Goal: Task Accomplishment & Management: Manage account settings

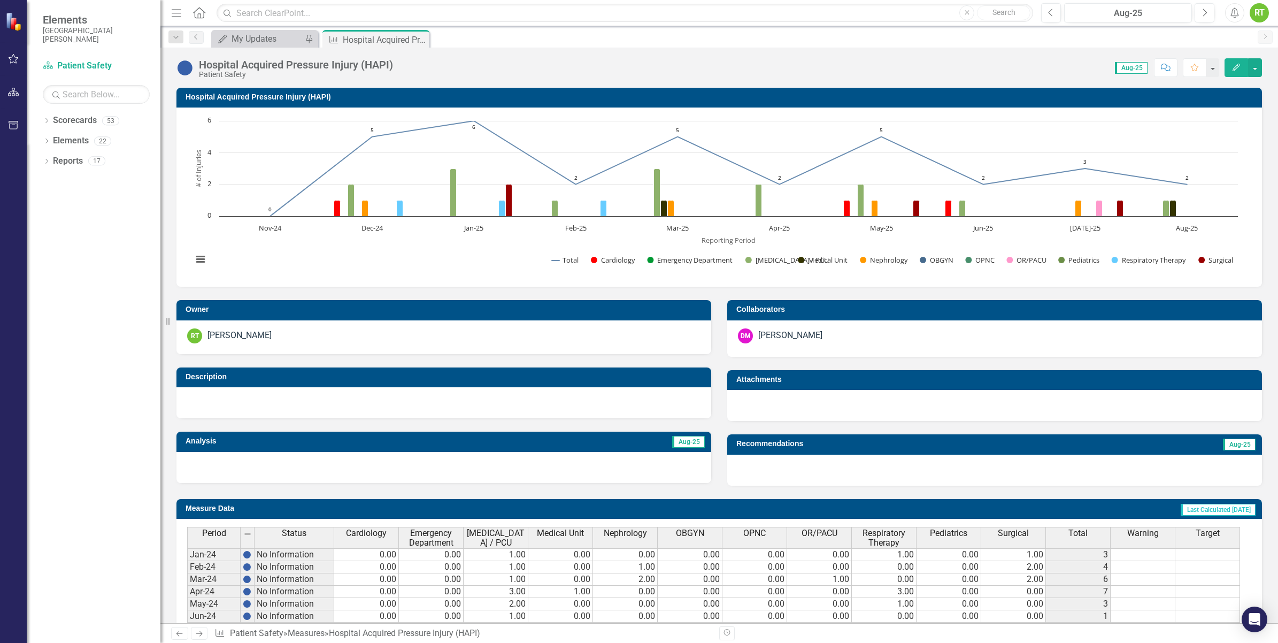
scroll to position [255, 0]
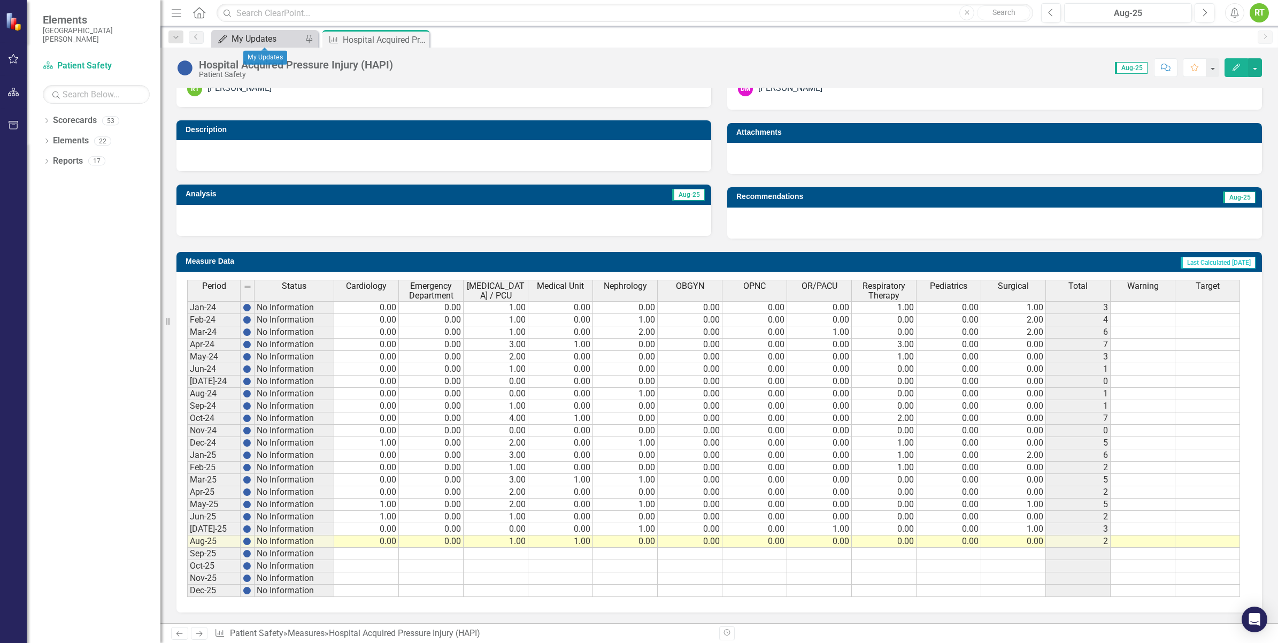
click at [228, 39] on link "My Updates My Updates" at bounding box center [258, 38] width 88 height 13
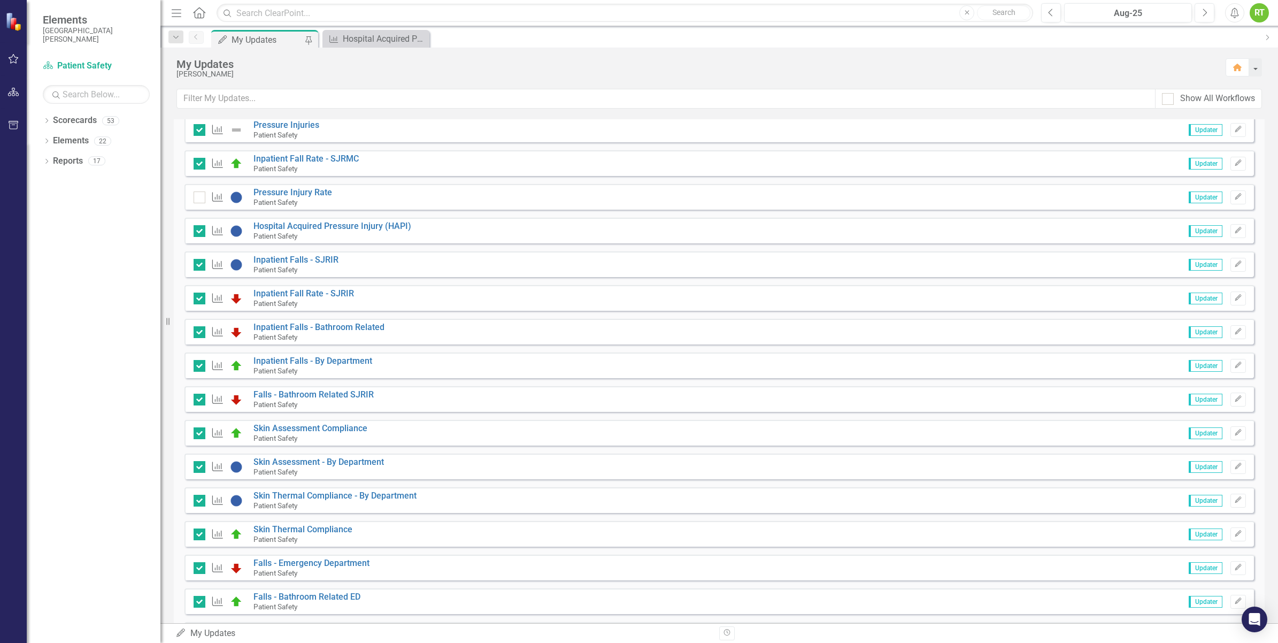
scroll to position [778, 0]
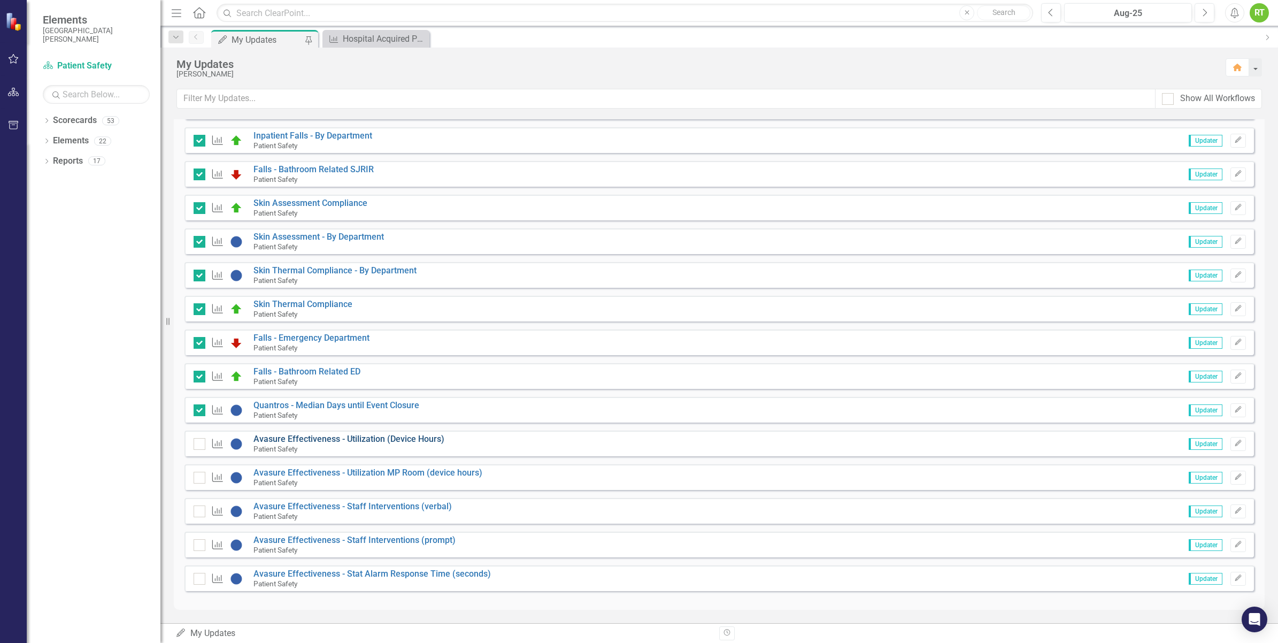
click at [362, 439] on link "Avasure Effectiveness - Utilization (Device Hours)" at bounding box center [349, 439] width 191 height 10
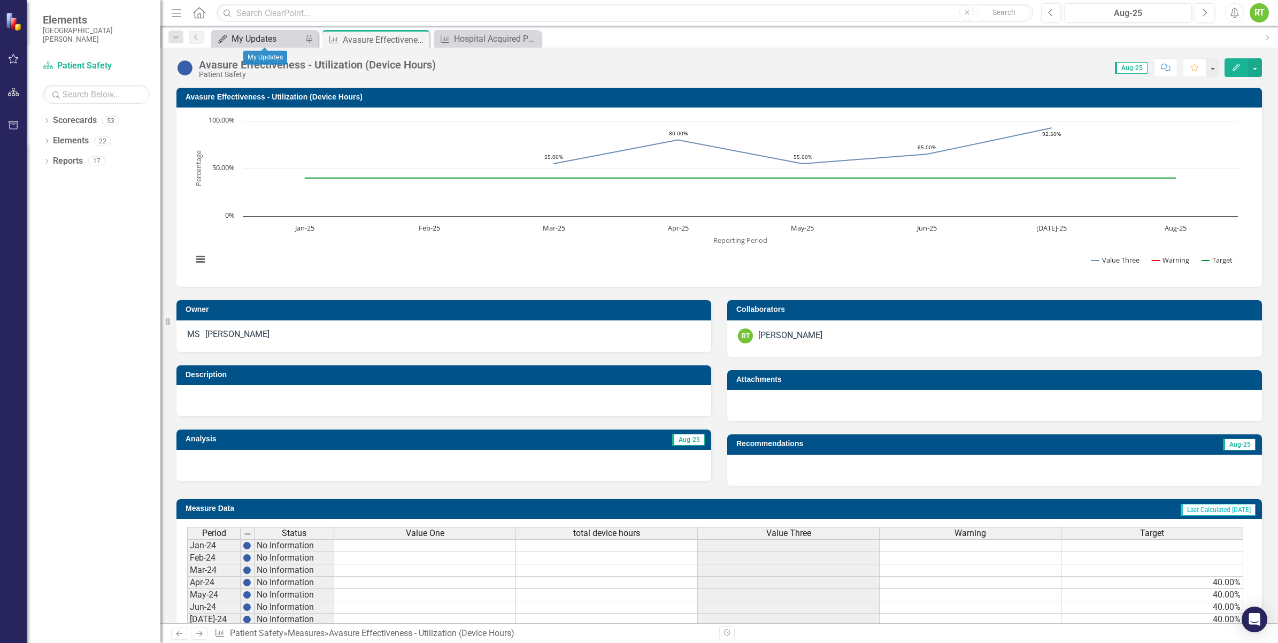
click at [227, 36] on icon "My Updates" at bounding box center [222, 39] width 11 height 9
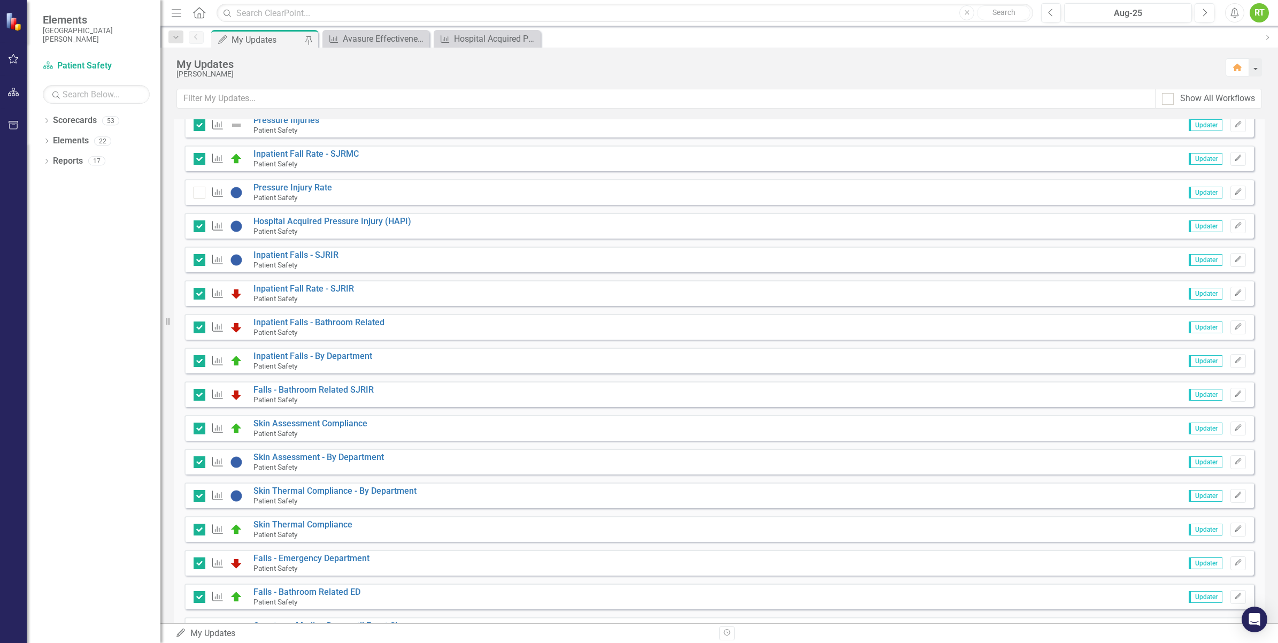
scroll to position [778, 0]
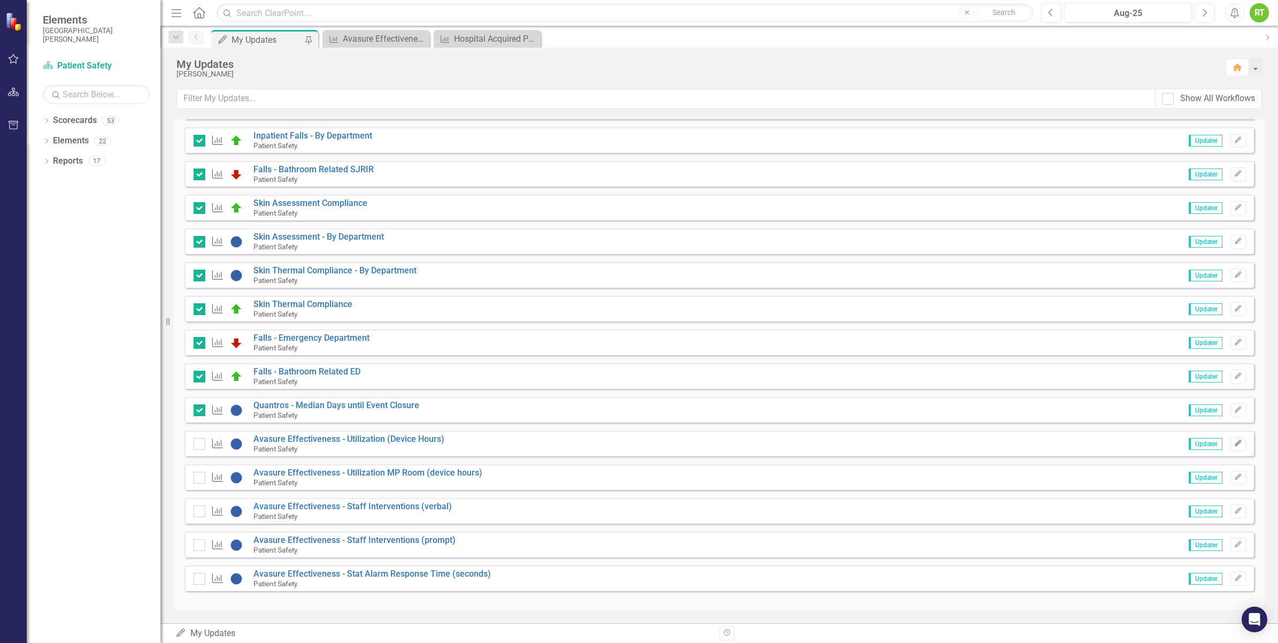
click at [1235, 440] on icon "Edit" at bounding box center [1239, 443] width 8 height 6
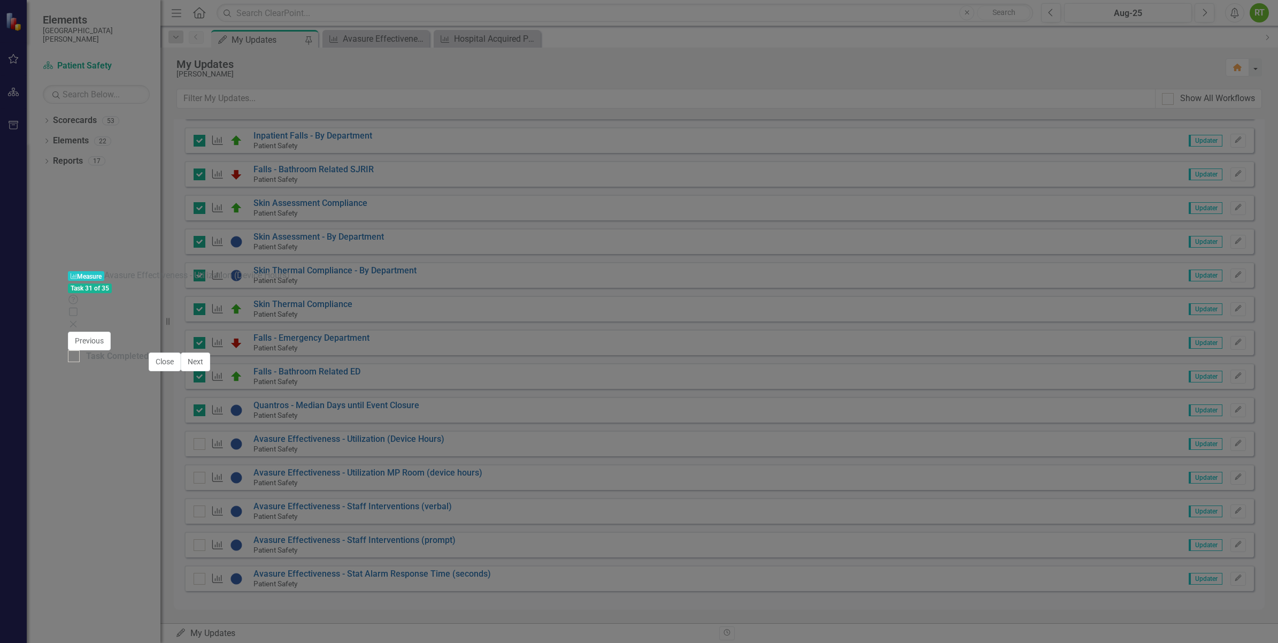
scroll to position [3, 0]
type textarea "26"
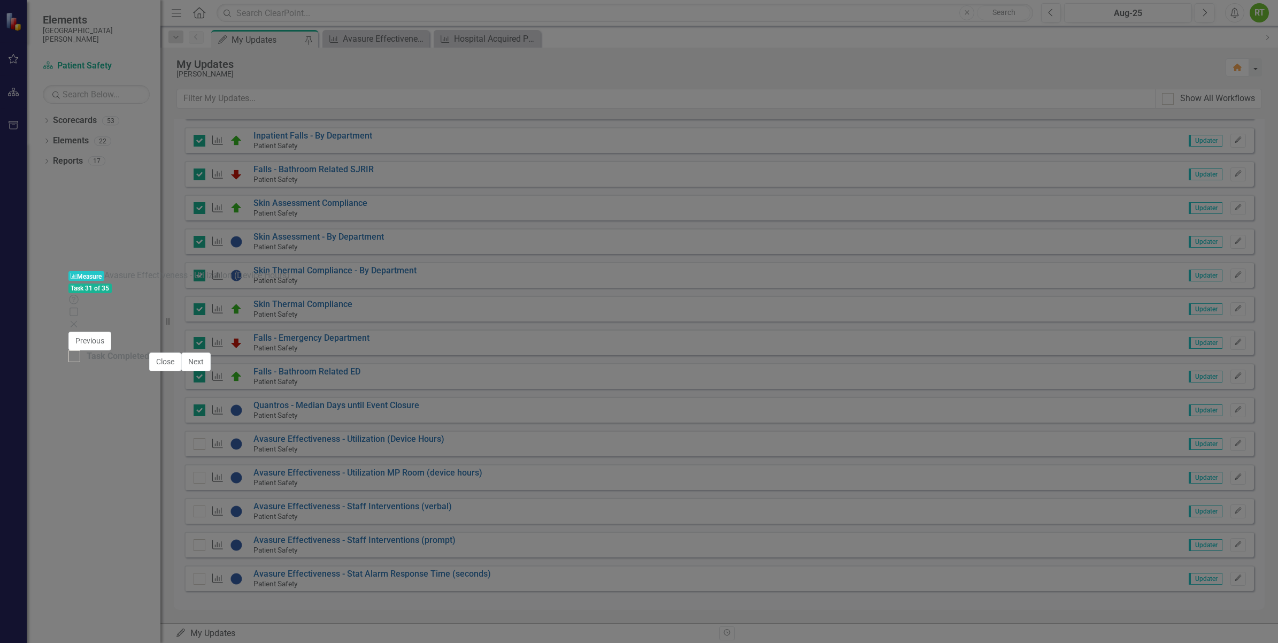
drag, startPoint x: 676, startPoint y: 549, endPoint x: 673, endPoint y: 598, distance: 49.3
type textarea "40"
click at [782, 339] on icon "submit" at bounding box center [779, 341] width 6 height 4
drag, startPoint x: 336, startPoint y: 571, endPoint x: 595, endPoint y: 550, distance: 259.7
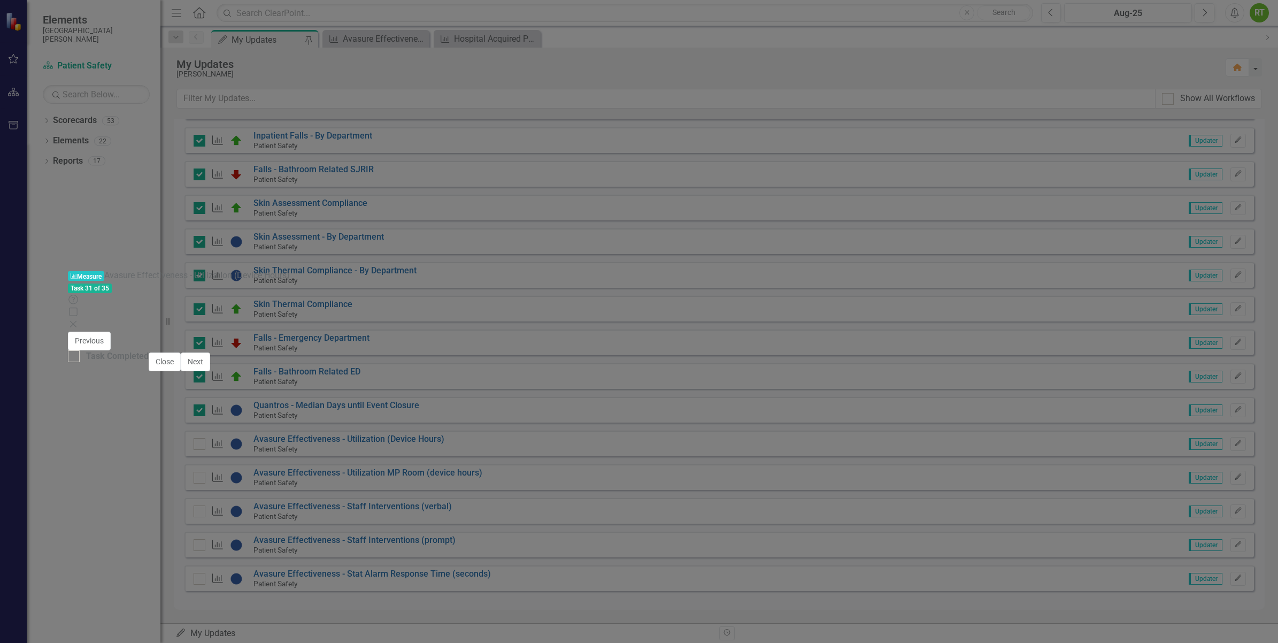
click at [75, 357] on input "Task Completed" at bounding box center [71, 353] width 7 height 7
checkbox input "true"
click at [210, 371] on button "Next" at bounding box center [195, 362] width 29 height 19
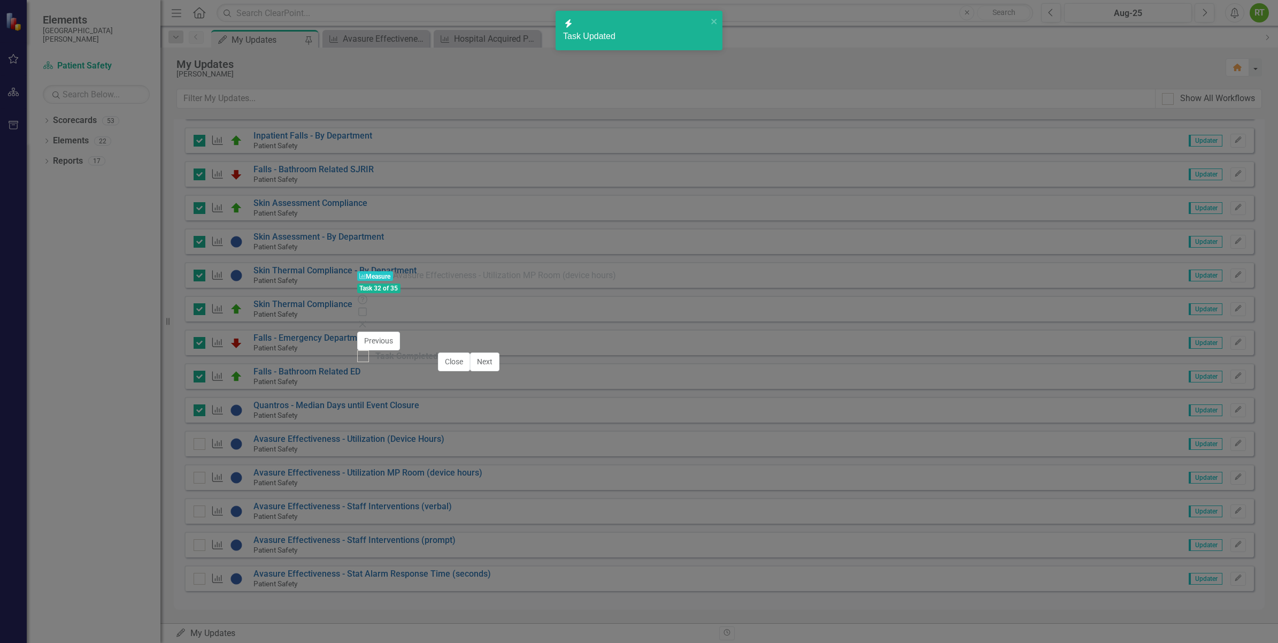
checkbox input "true"
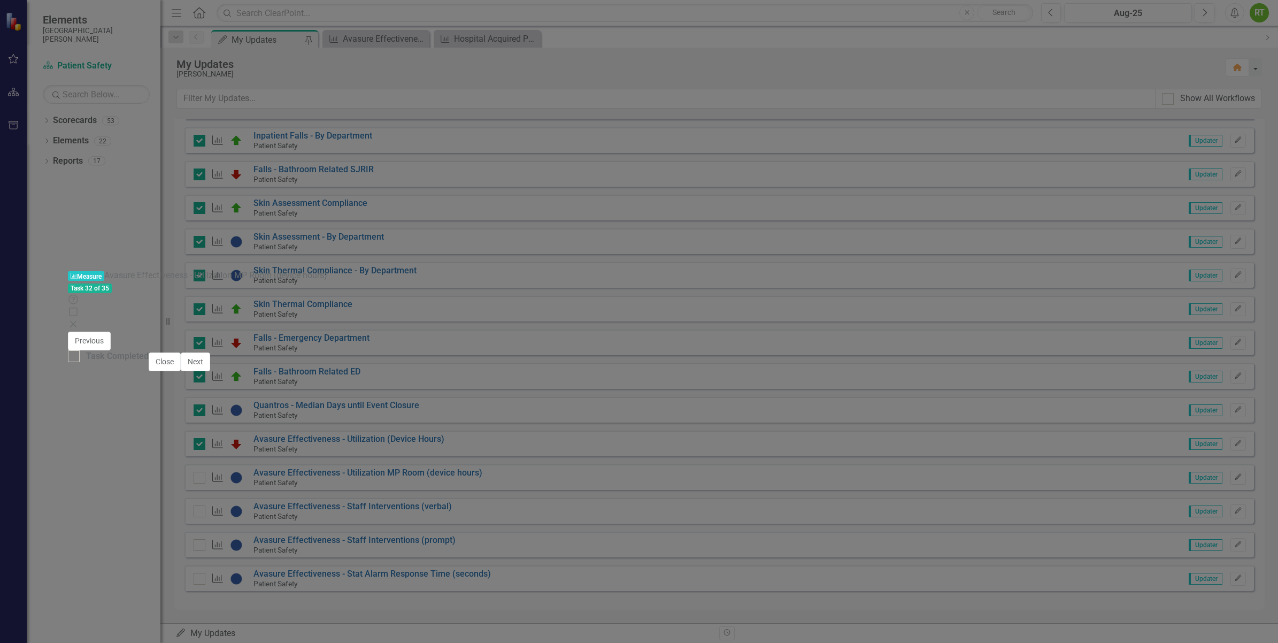
scroll to position [3, 0]
type textarea "42"
click at [80, 362] on div at bounding box center [74, 356] width 12 height 12
click at [75, 357] on input "Task Completed" at bounding box center [71, 353] width 7 height 7
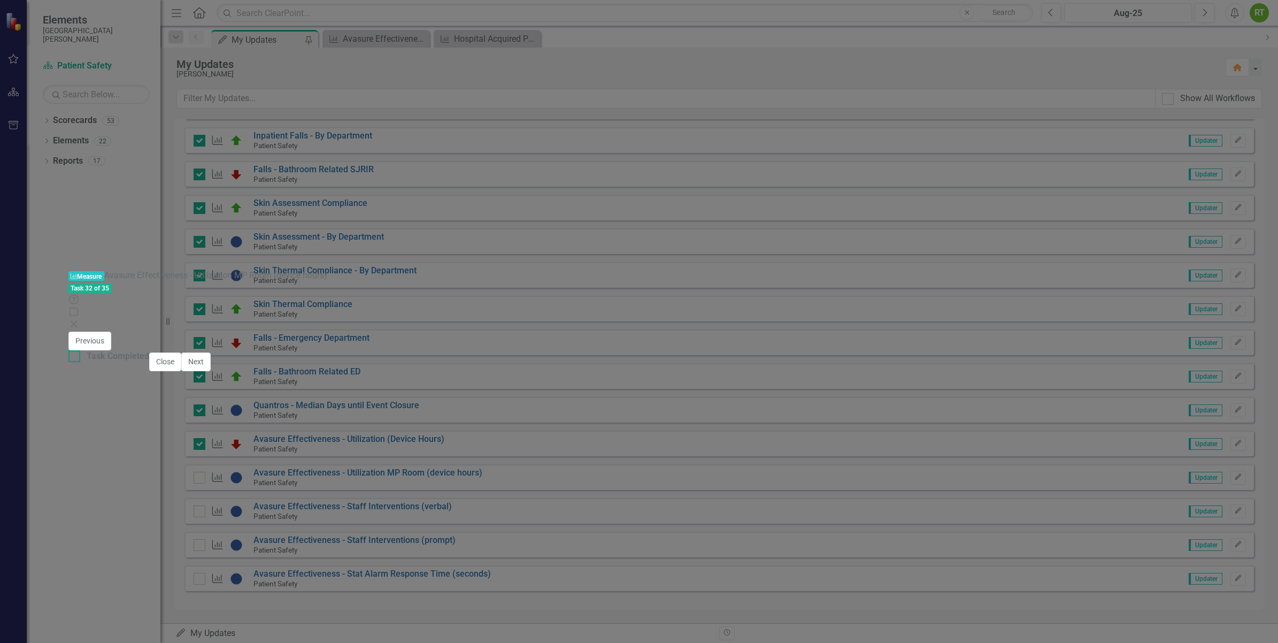
checkbox input "true"
click at [211, 371] on button "Next" at bounding box center [195, 362] width 29 height 19
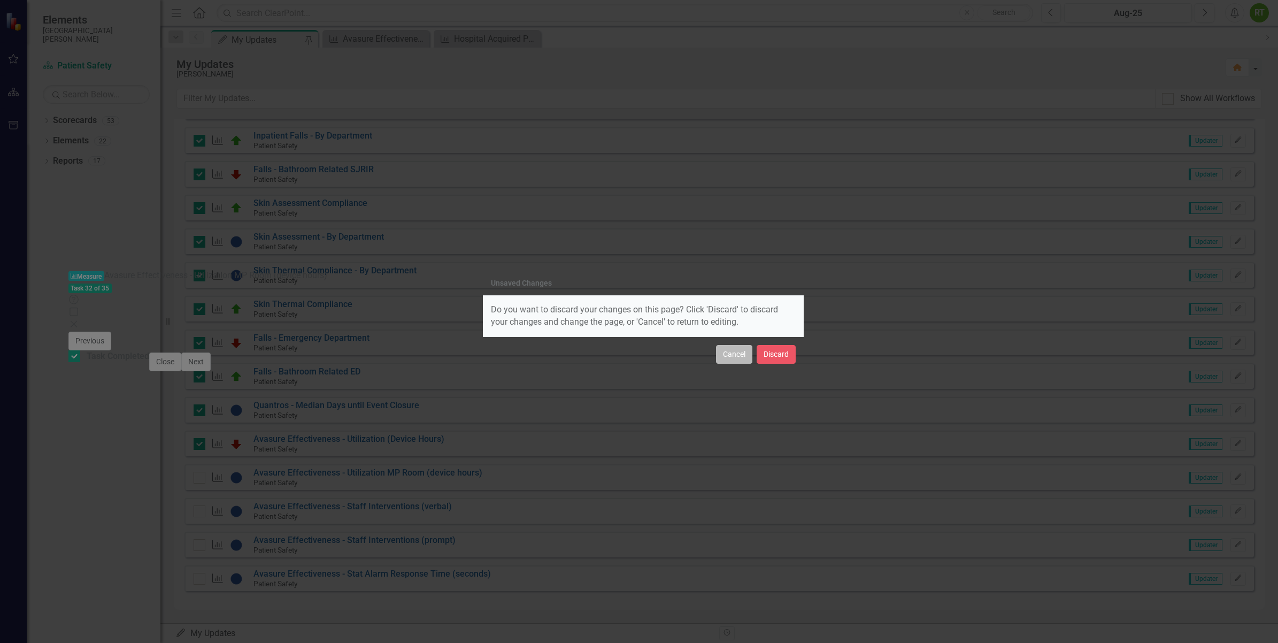
click at [729, 358] on button "Cancel" at bounding box center [734, 354] width 36 height 19
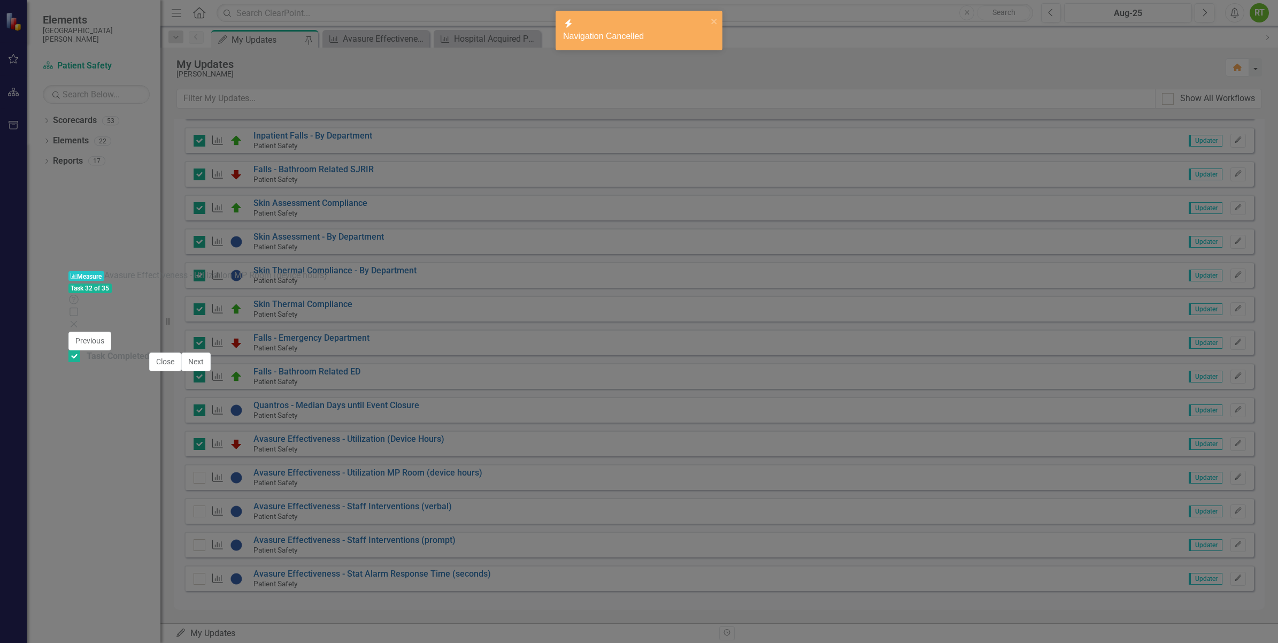
click at [784, 337] on icon "Save" at bounding box center [779, 340] width 10 height 7
click at [79, 320] on icon "Close" at bounding box center [73, 324] width 11 height 9
checkbox input "true"
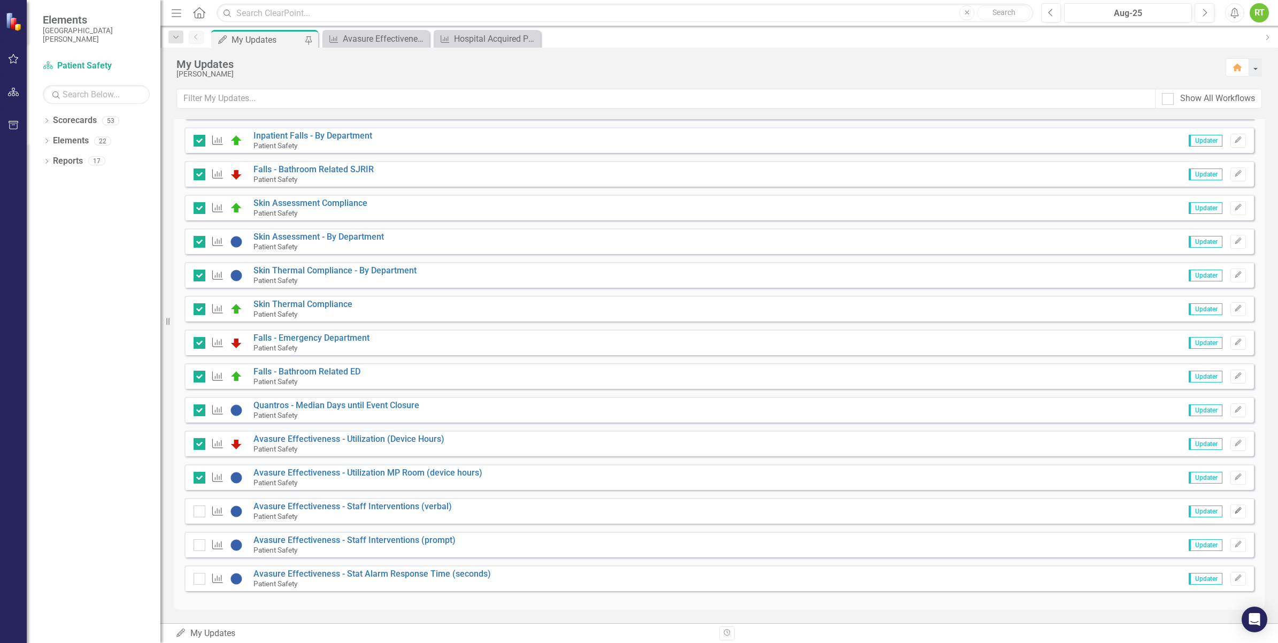
click at [1235, 511] on icon "Edit" at bounding box center [1239, 511] width 8 height 6
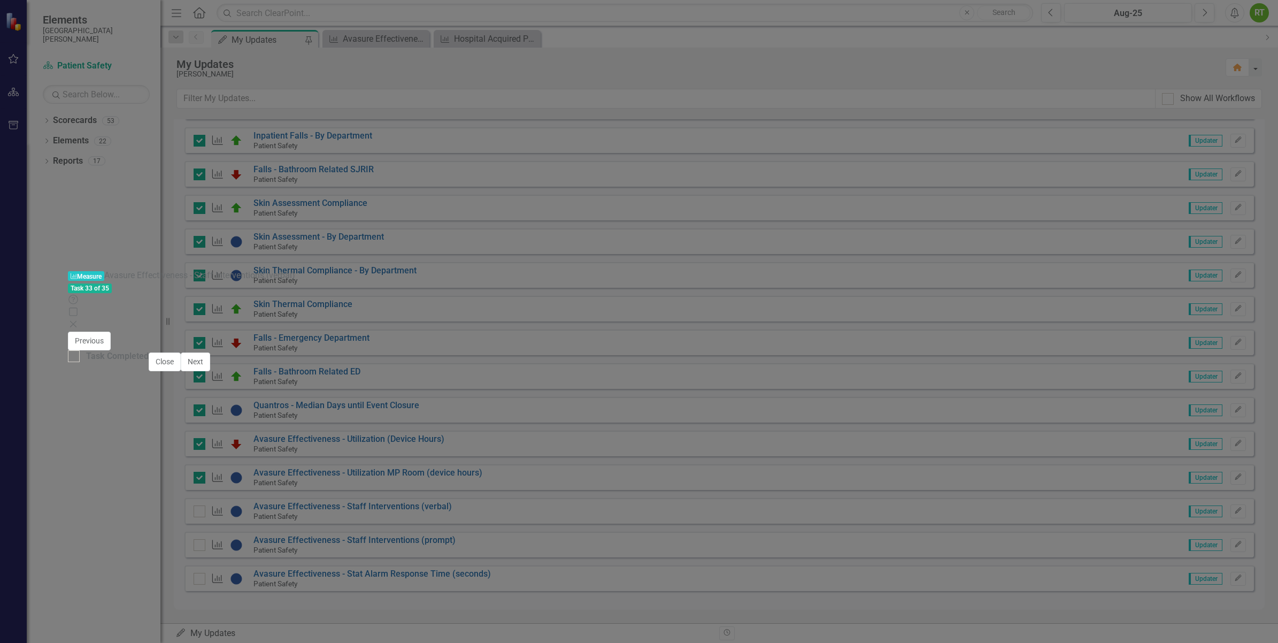
type textarea "79"
click at [75, 357] on input "Task Completed" at bounding box center [71, 353] width 7 height 7
checkbox input "true"
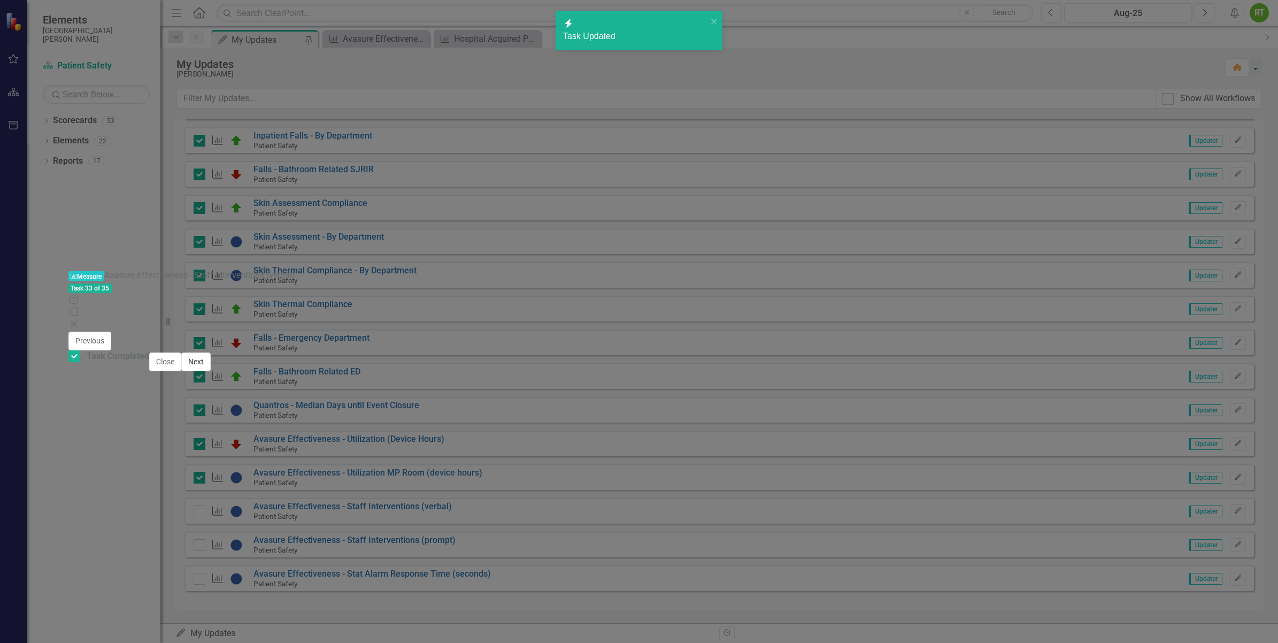
click at [211, 371] on button "Next" at bounding box center [195, 362] width 29 height 19
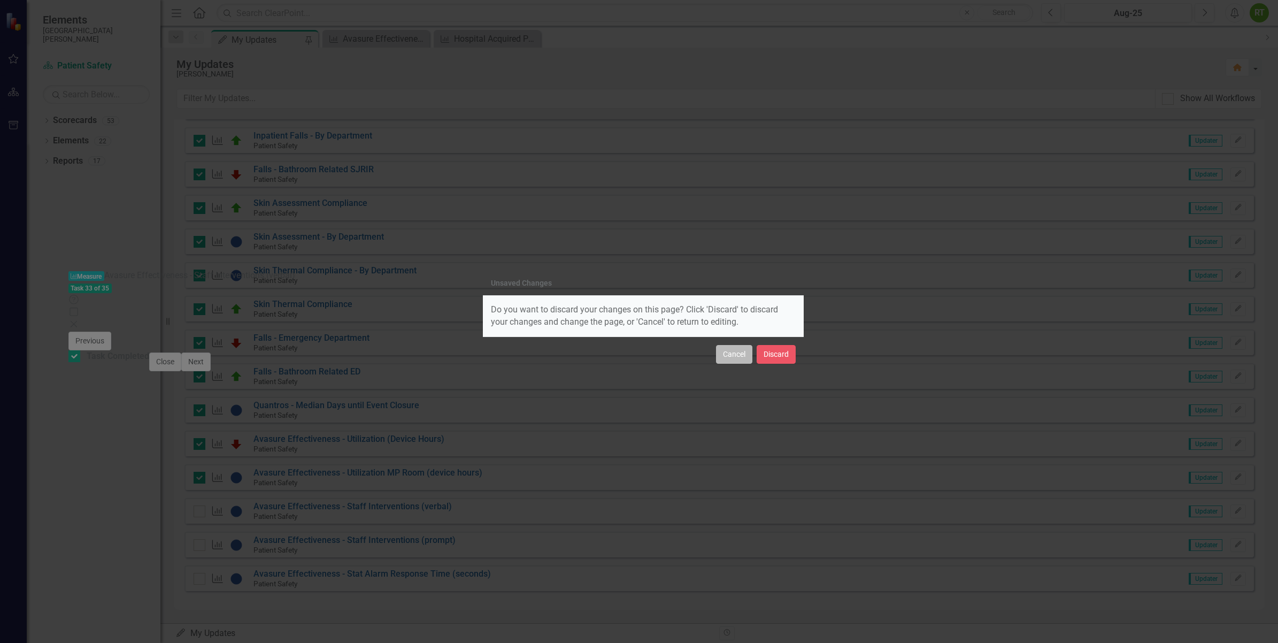
click at [732, 356] on button "Cancel" at bounding box center [734, 354] width 36 height 19
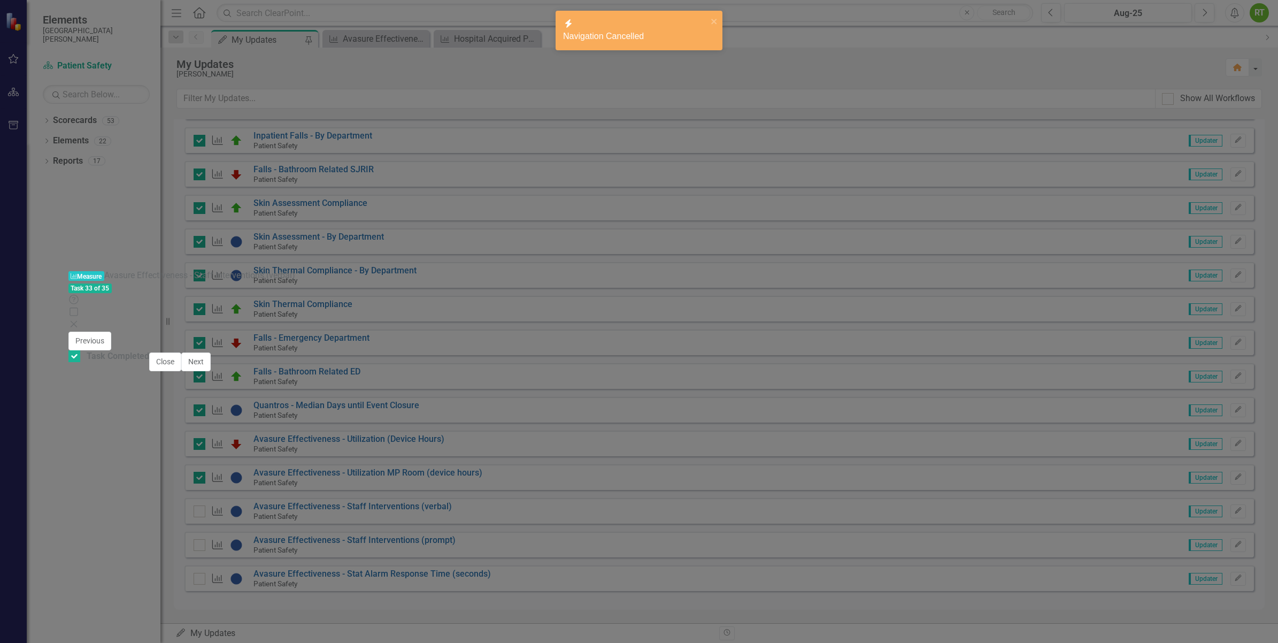
click at [784, 337] on icon "Save" at bounding box center [779, 340] width 10 height 7
click at [79, 320] on icon "Close" at bounding box center [73, 324] width 11 height 9
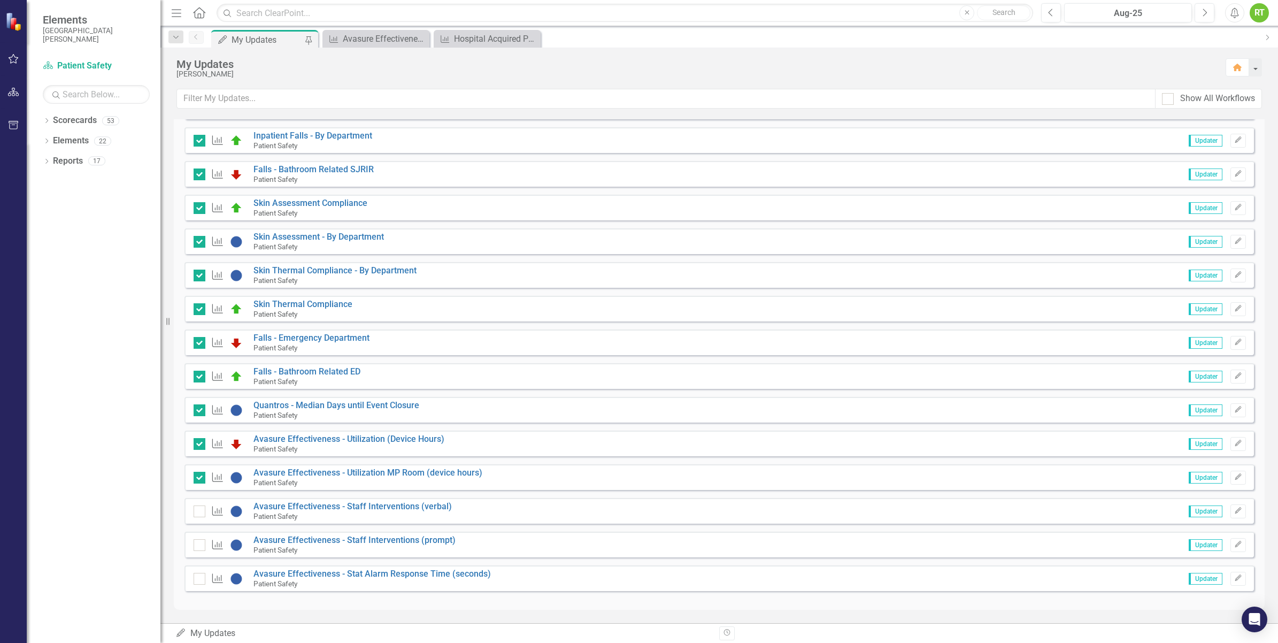
checkbox input "true"
click at [1235, 541] on icon "Edit" at bounding box center [1239, 544] width 8 height 6
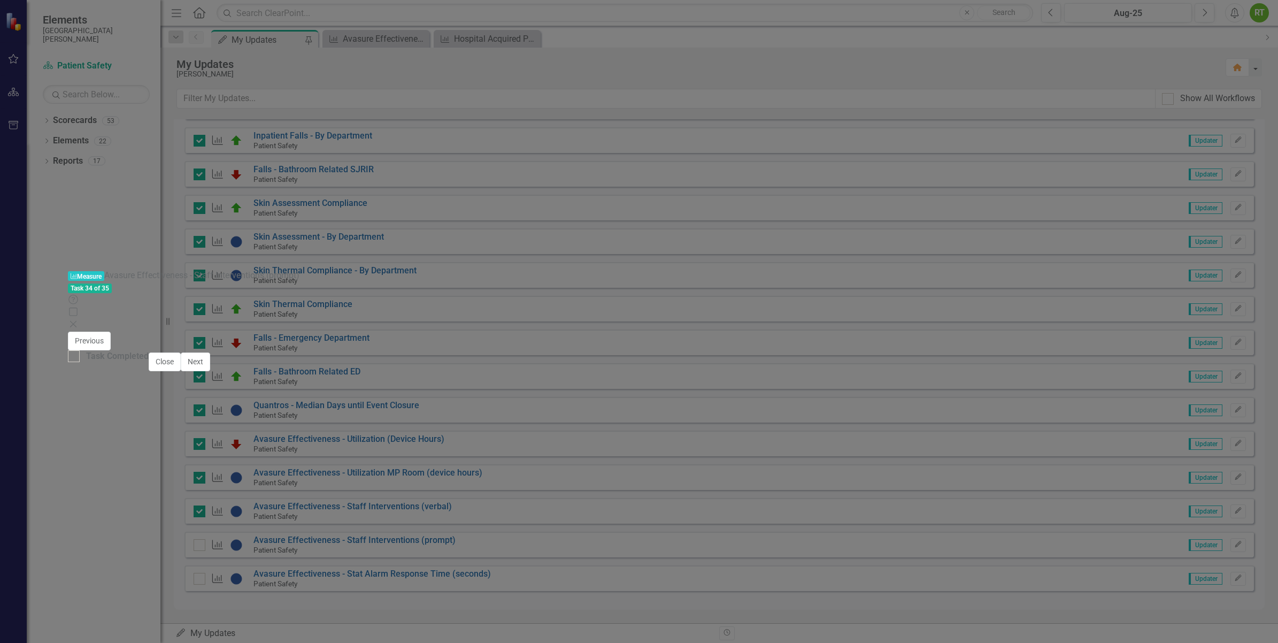
scroll to position [233, 0]
type textarea "21"
click at [80, 362] on div at bounding box center [74, 356] width 12 height 12
click at [75, 357] on input "Task Completed" at bounding box center [71, 353] width 7 height 7
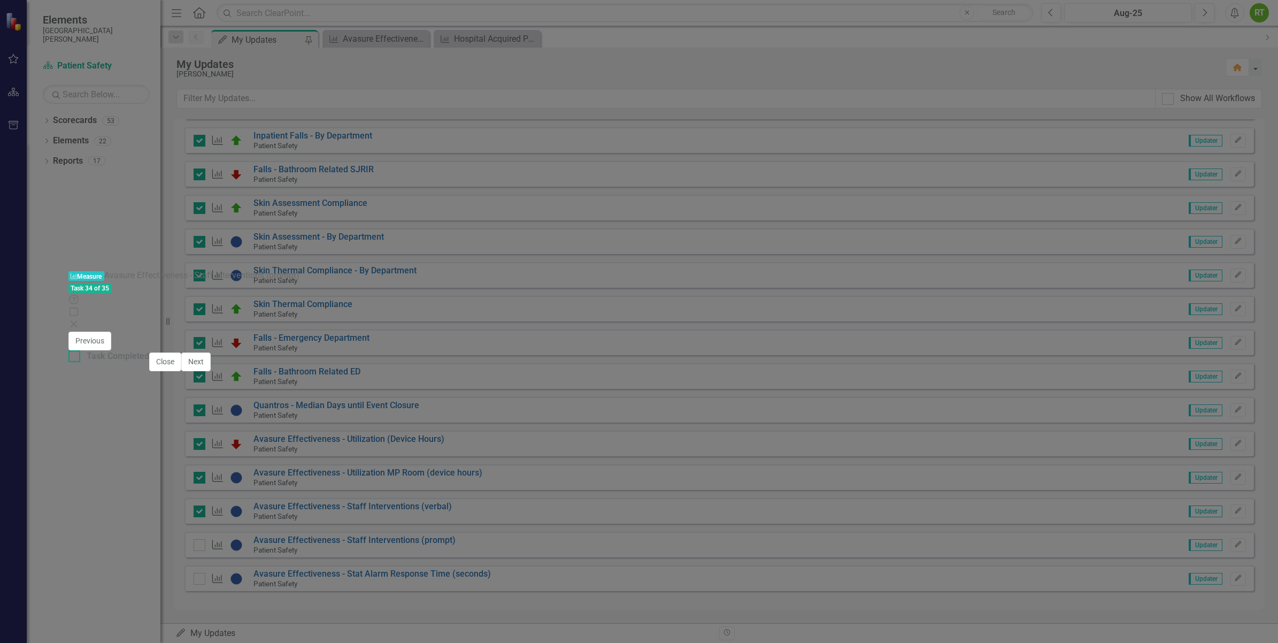
checkbox input "true"
click at [211, 371] on button "Next" at bounding box center [195, 362] width 29 height 19
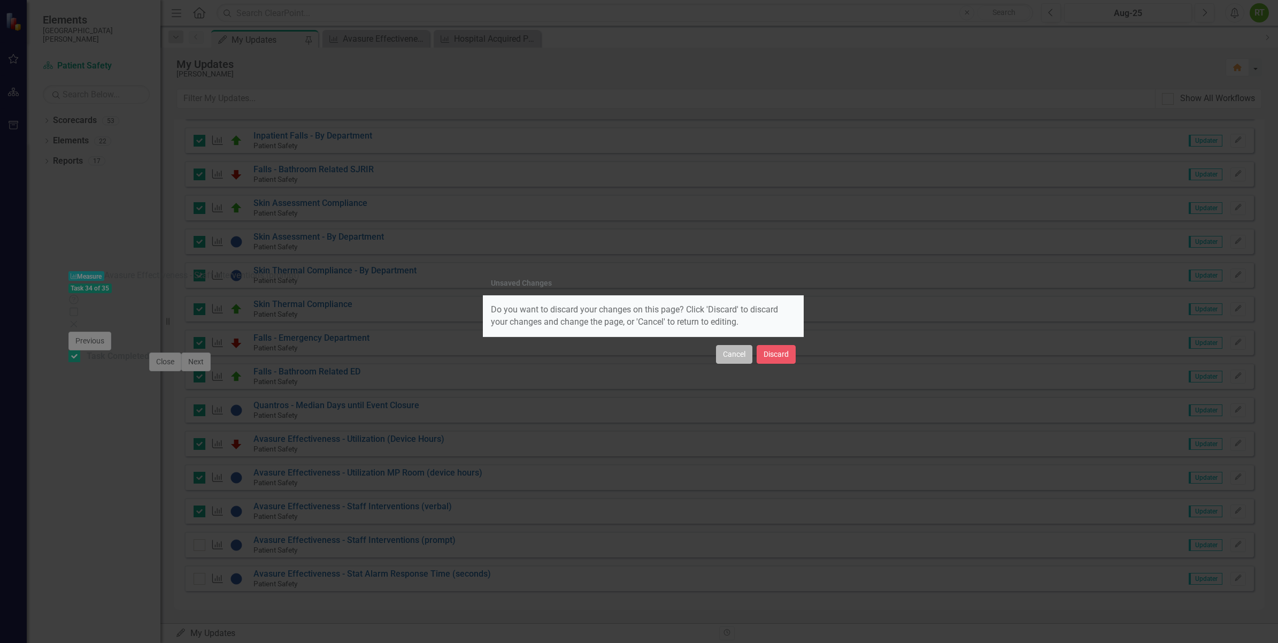
click at [741, 362] on button "Cancel" at bounding box center [734, 354] width 36 height 19
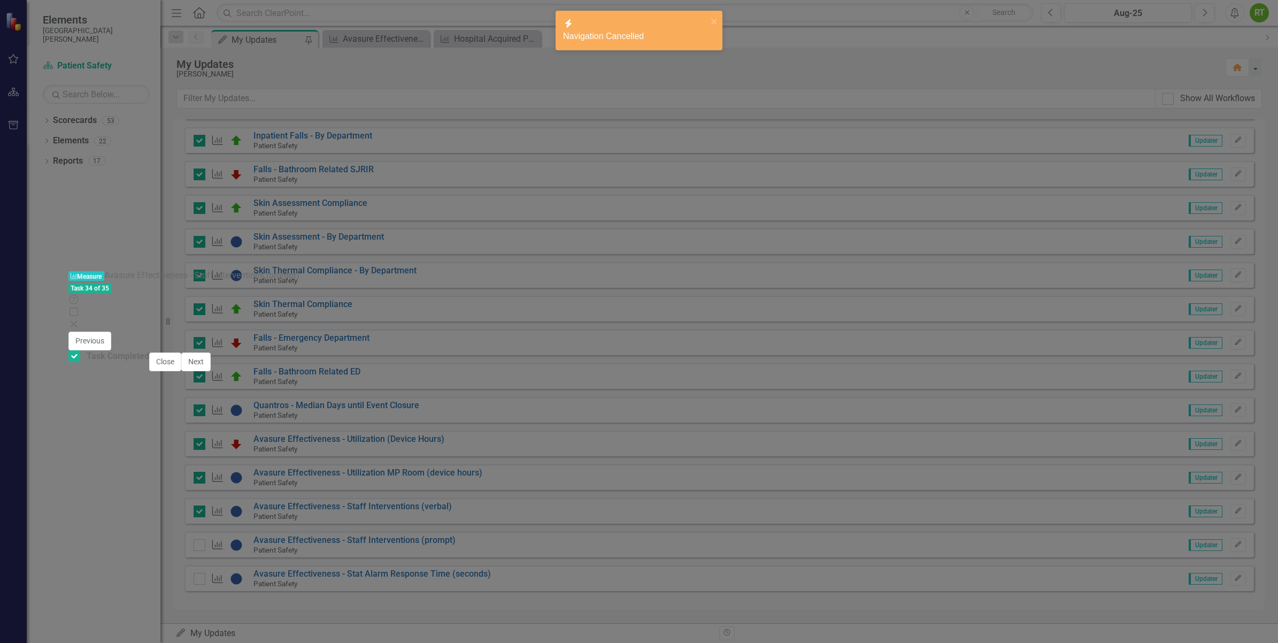
click at [784, 337] on icon "Save" at bounding box center [779, 340] width 10 height 7
click at [79, 320] on icon "Close" at bounding box center [73, 324] width 11 height 9
checkbox input "true"
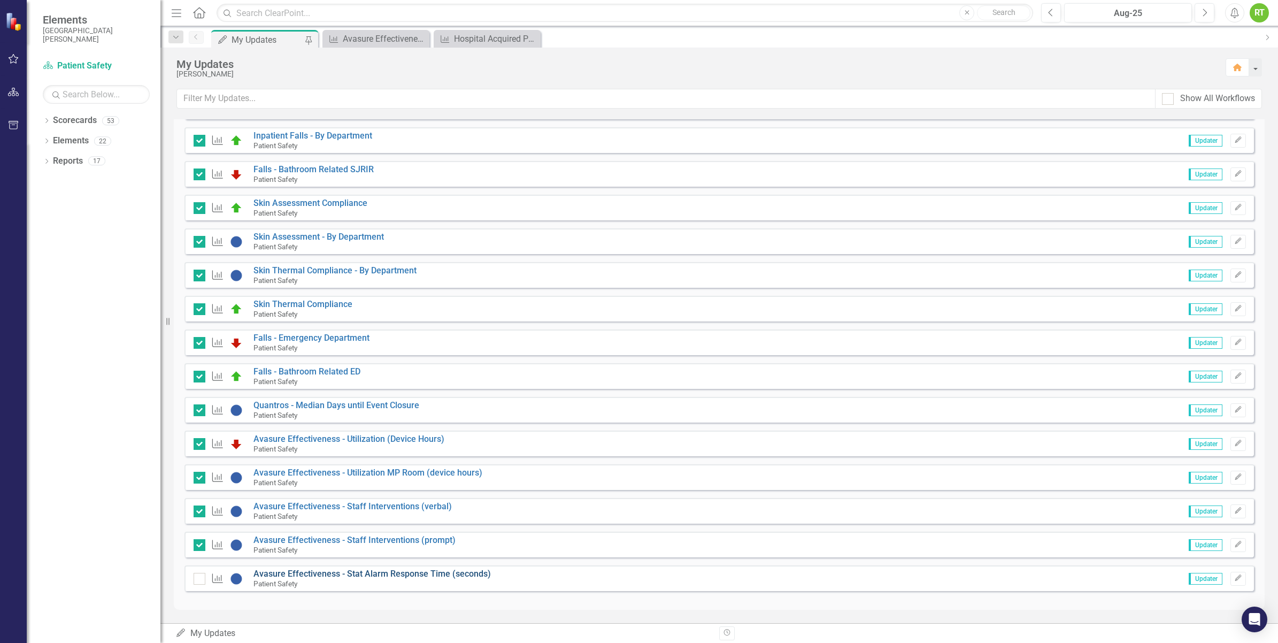
click at [373, 577] on link "Avasure Effectiveness - Stat Alarm Response Time (seconds)" at bounding box center [373, 574] width 238 height 10
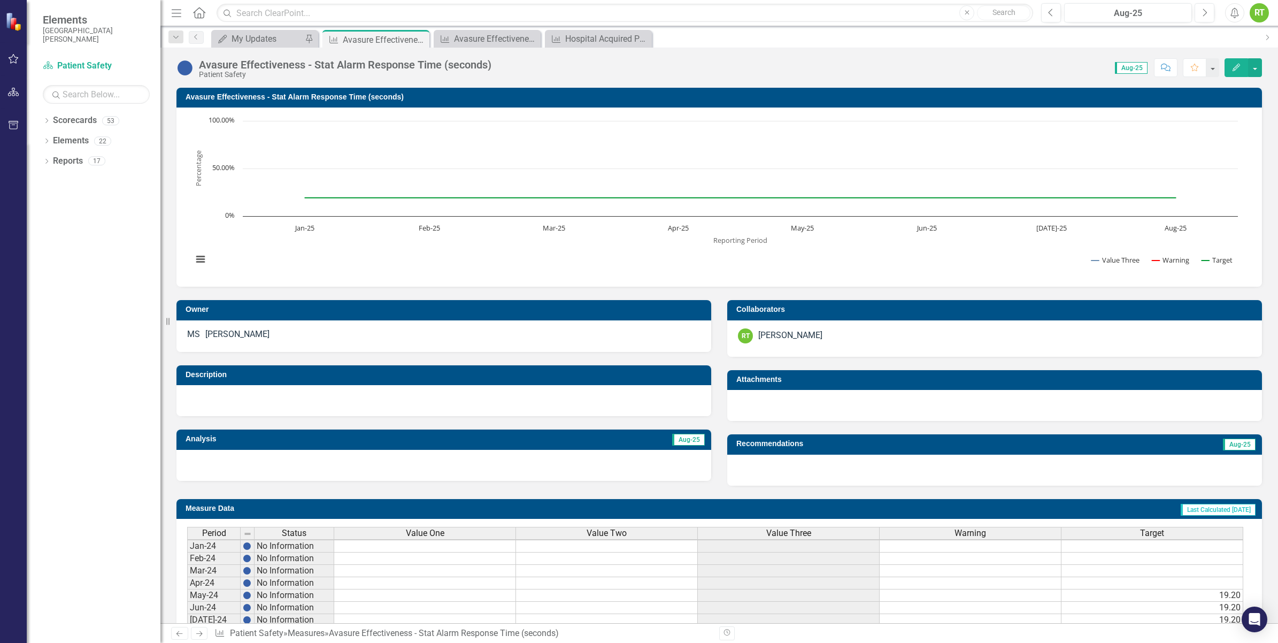
scroll to position [247, 0]
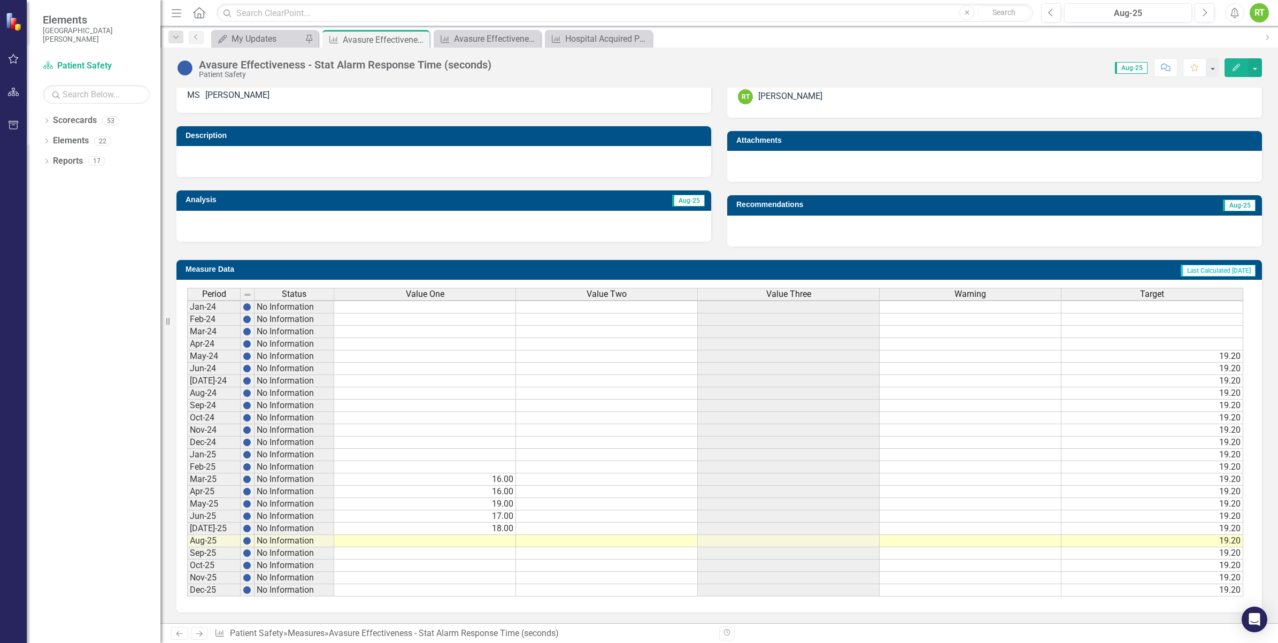
click at [492, 535] on td at bounding box center [425, 541] width 182 height 12
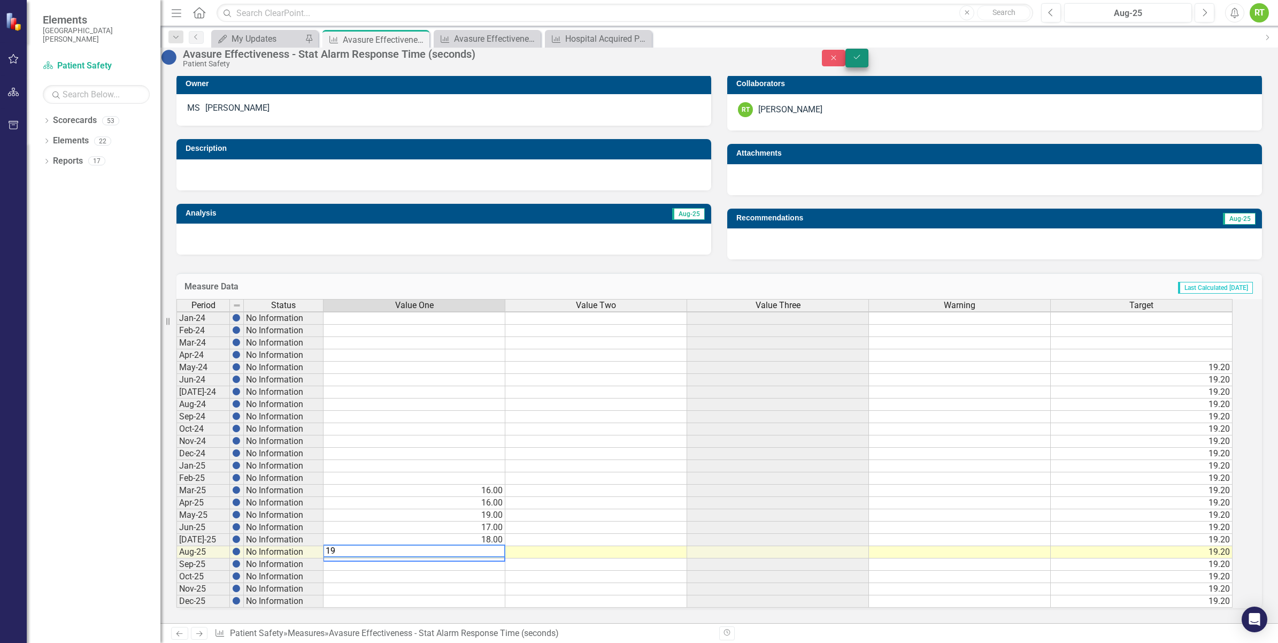
type textarea "19"
click at [869, 62] on button "Save" at bounding box center [858, 58] width 24 height 19
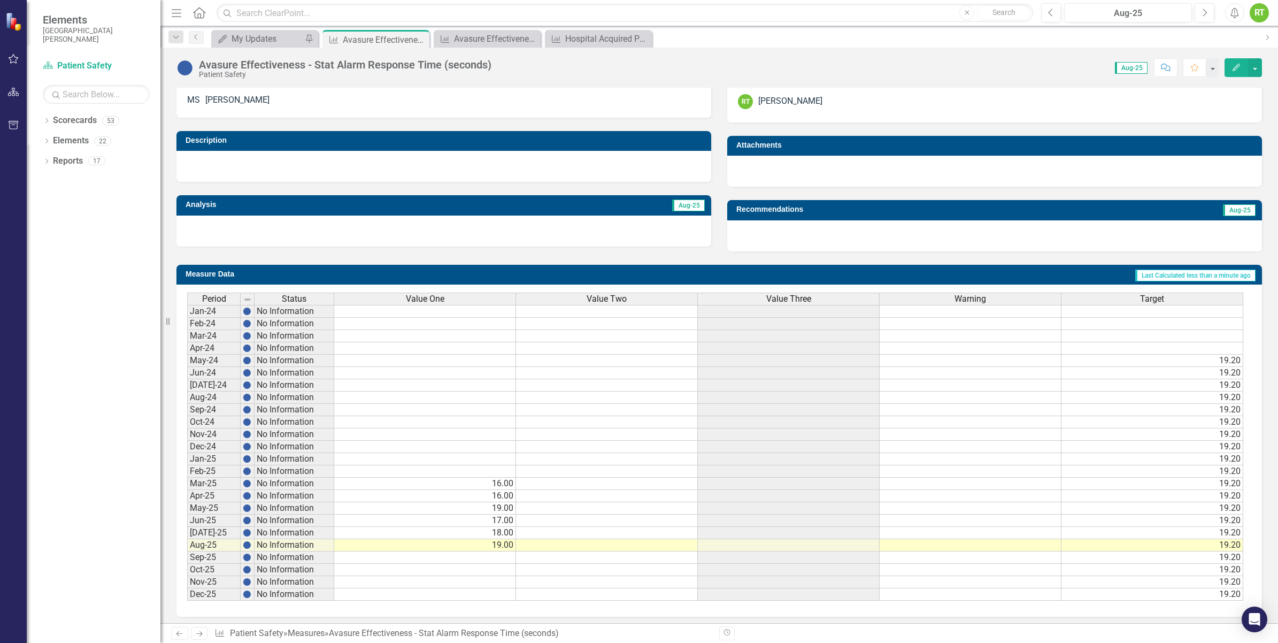
scroll to position [247, 0]
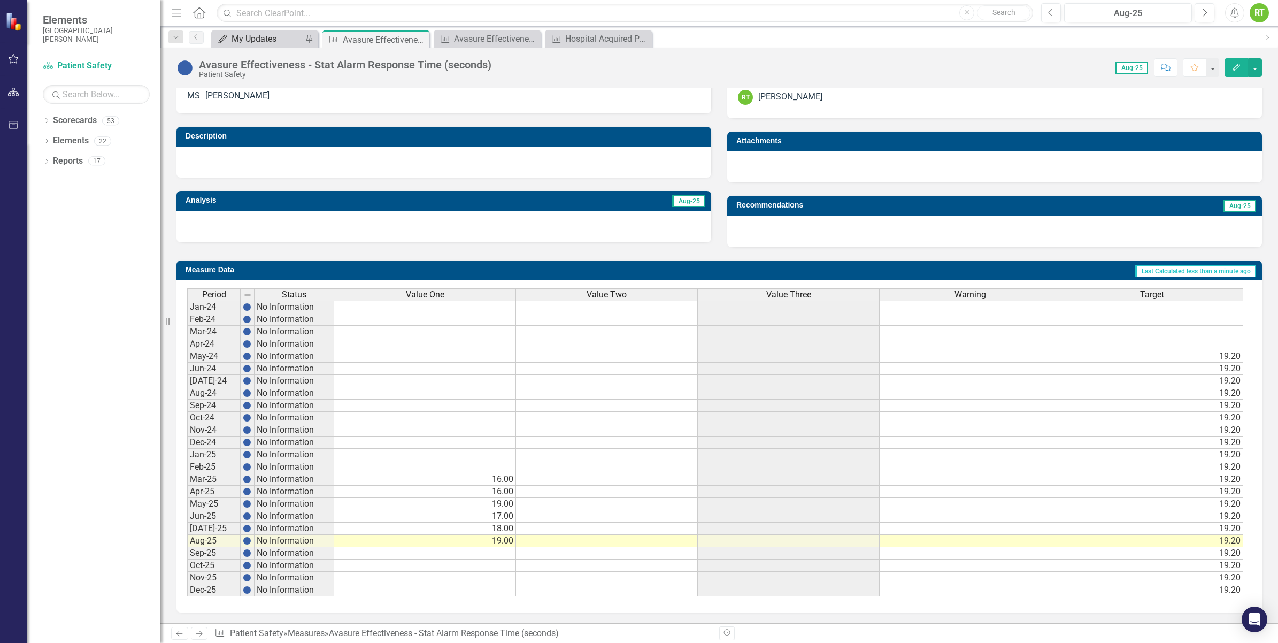
click at [243, 32] on div "My Updates" at bounding box center [267, 38] width 71 height 13
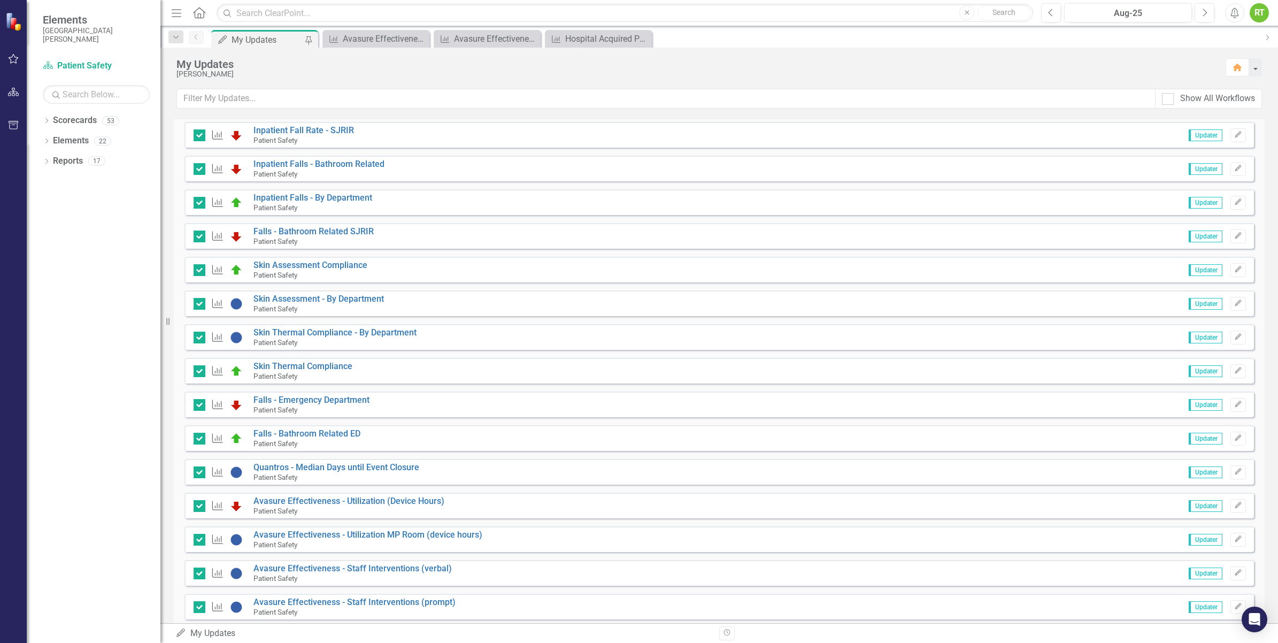
scroll to position [778, 0]
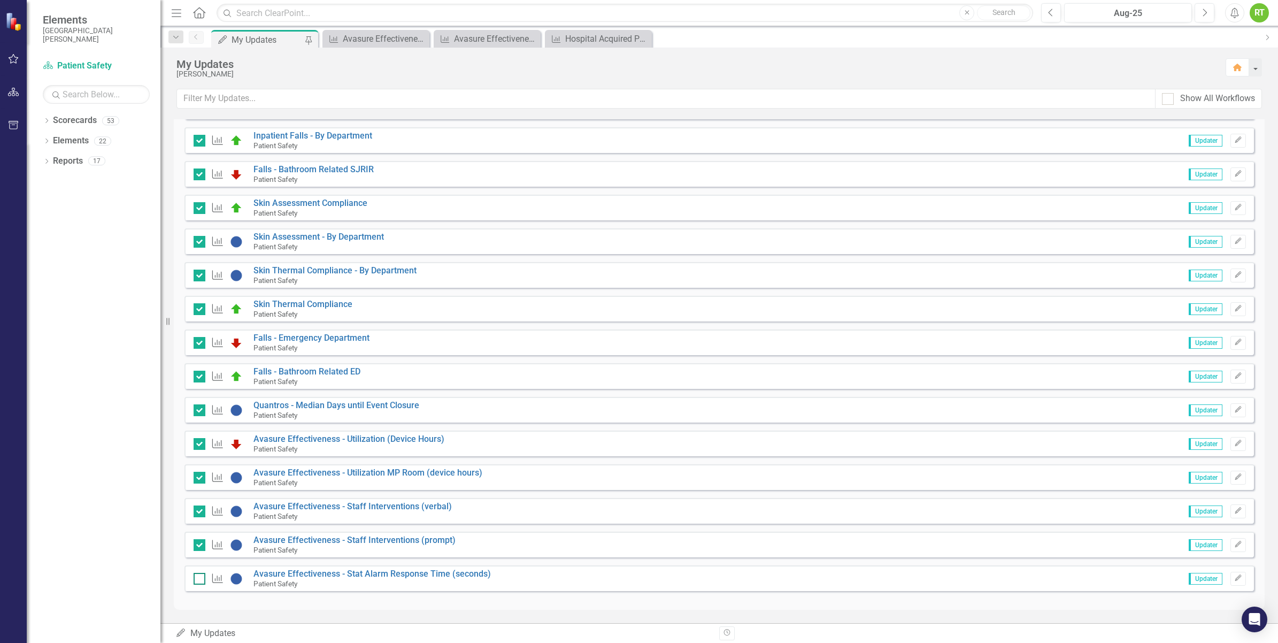
click at [194, 583] on div at bounding box center [200, 579] width 12 height 12
click at [194, 580] on input "checkbox" at bounding box center [197, 576] width 7 height 7
checkbox input "true"
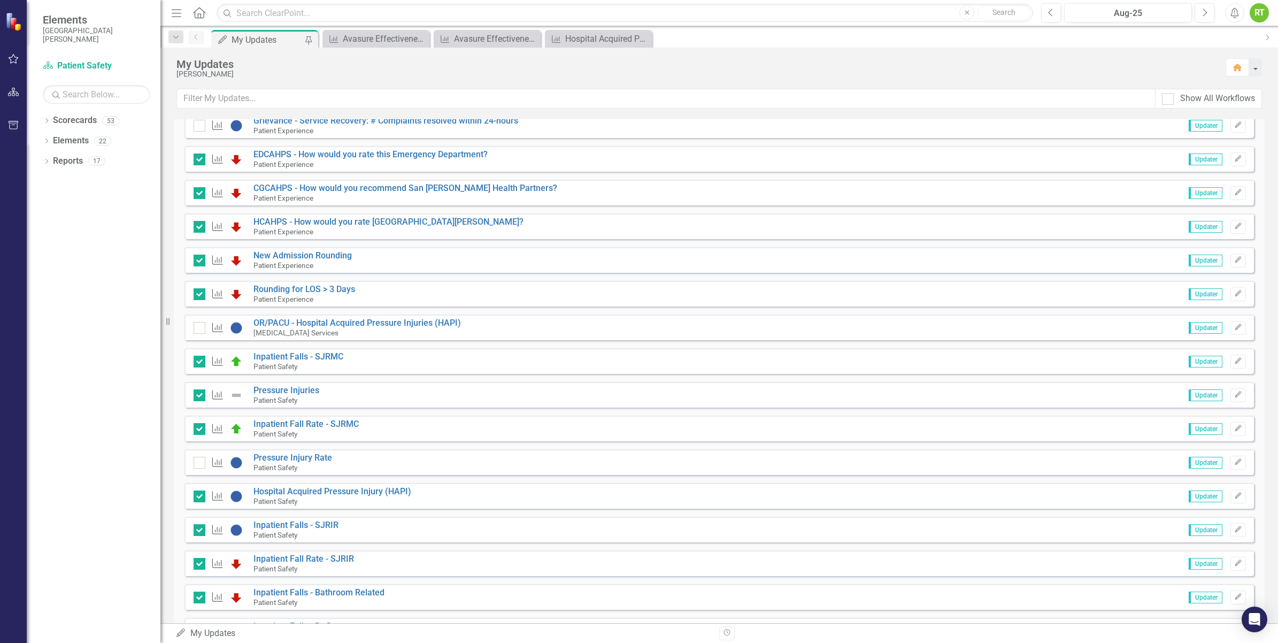
scroll to position [293, 0]
